Goal: Task Accomplishment & Management: Use online tool/utility

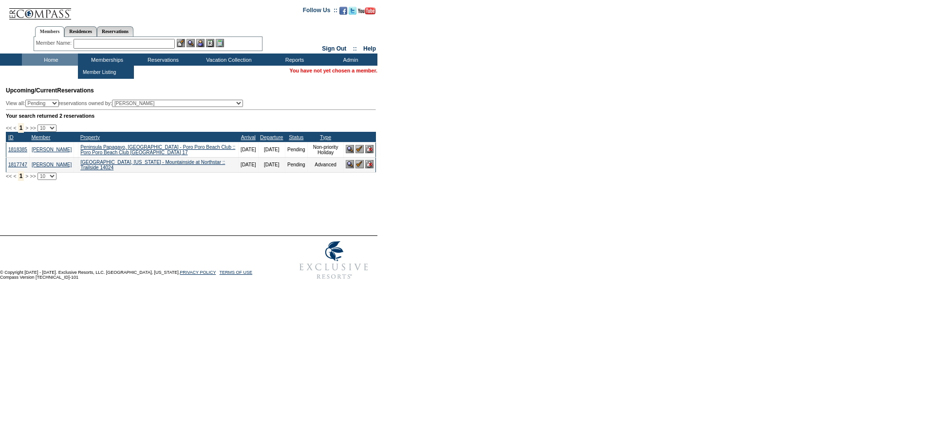
click at [96, 45] on input "text" at bounding box center [124, 44] width 101 height 10
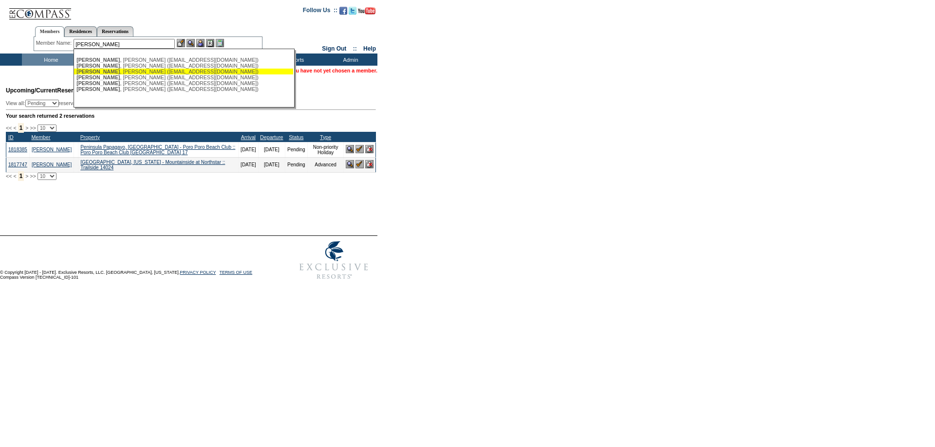
click at [115, 71] on div "Rafferty , Kelly (kellyclarkrafferty@gmail.com)" at bounding box center [183, 72] width 214 height 6
type input "Rafferty, Kelly (kellyclarkrafferty@gmail.com)"
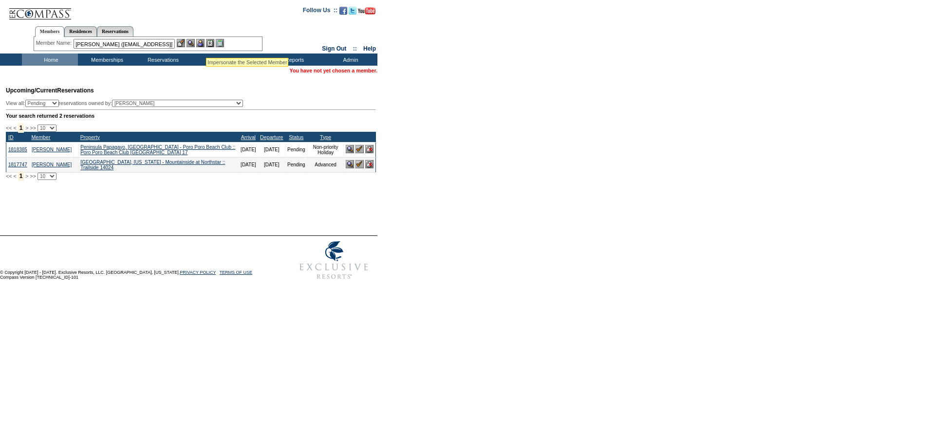
click at [203, 43] on img at bounding box center [200, 43] width 8 height 8
click at [194, 45] on img at bounding box center [190, 43] width 8 height 8
